Goal: Information Seeking & Learning: Learn about a topic

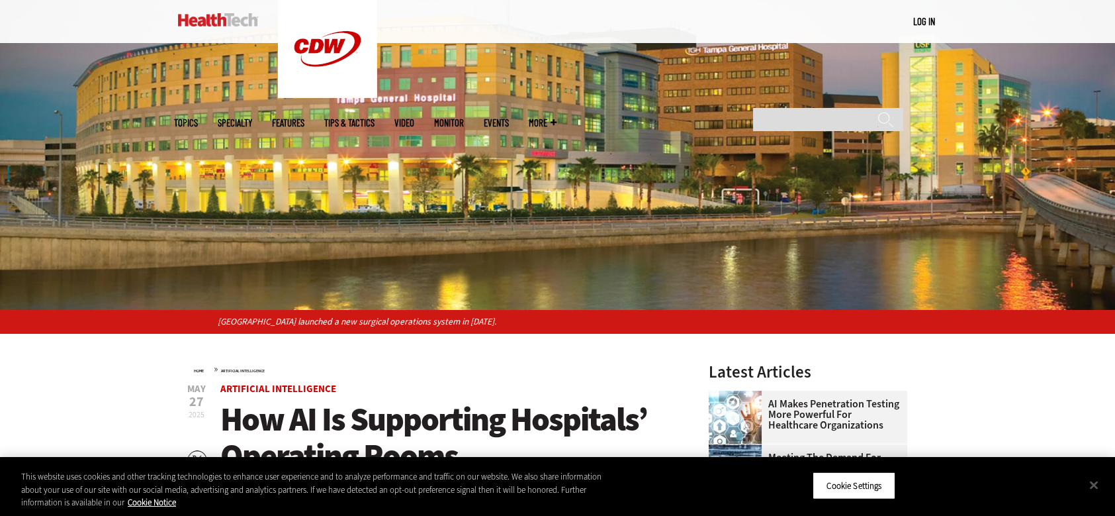
scroll to position [199, 0]
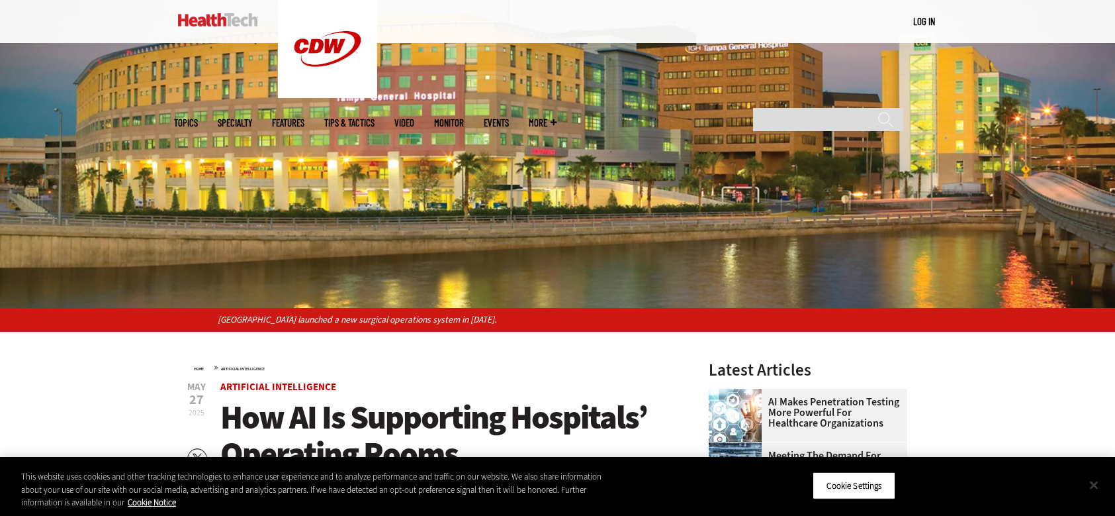
click at [1089, 480] on button "Close" at bounding box center [1094, 484] width 29 height 29
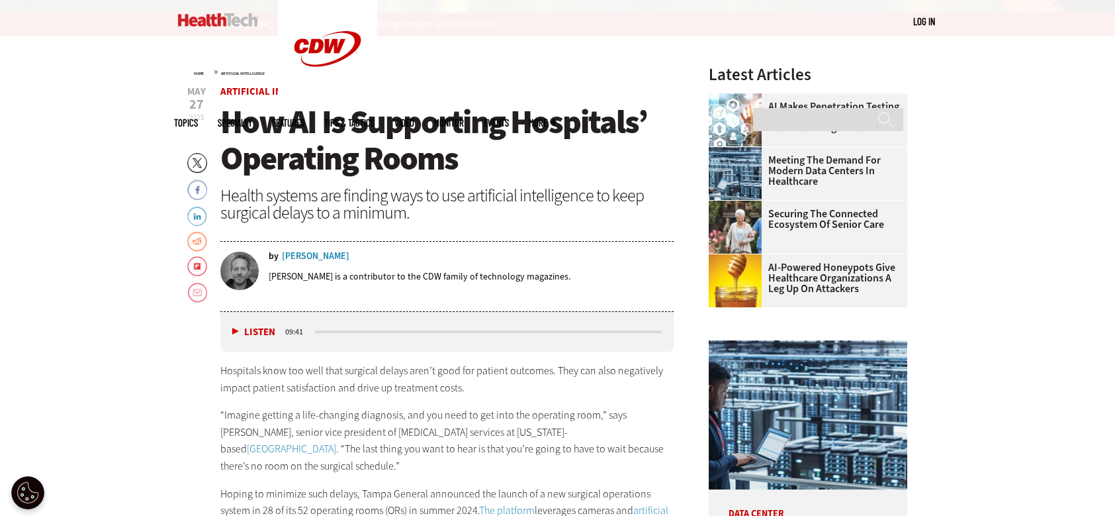
scroll to position [463, 0]
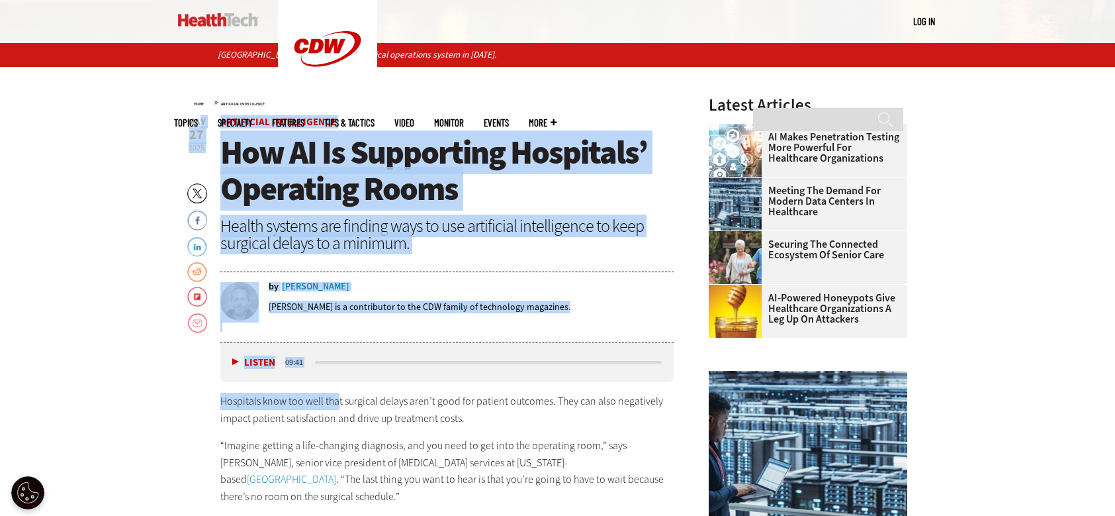
drag, startPoint x: 199, startPoint y: 119, endPoint x: 338, endPoint y: 389, distance: 303.1
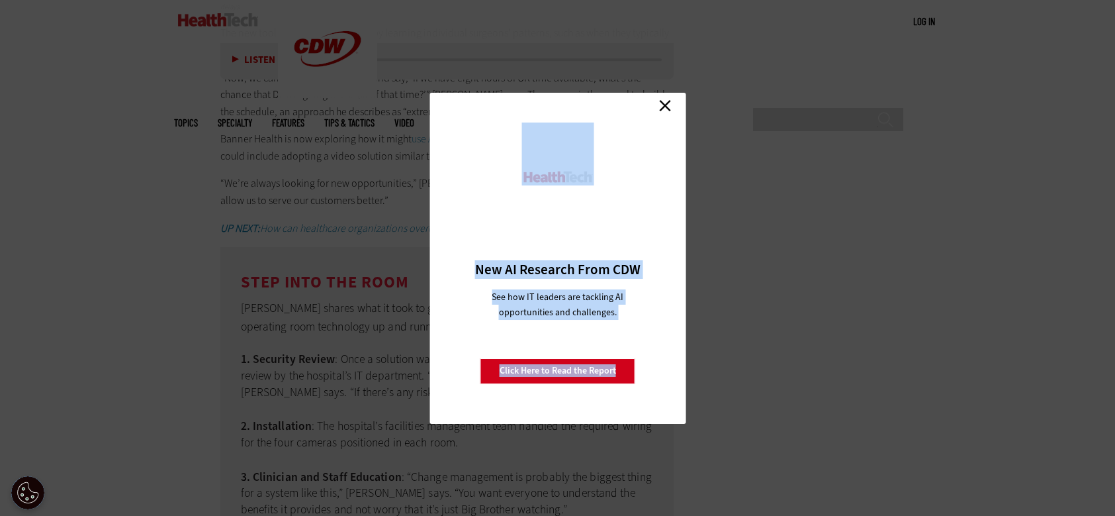
scroll to position [3905, 0]
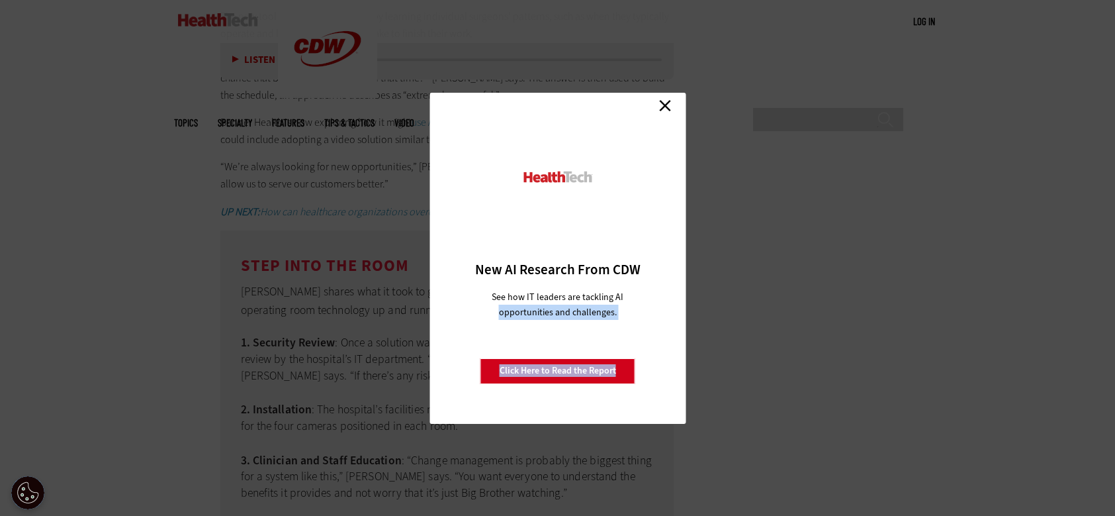
drag, startPoint x: 182, startPoint y: 118, endPoint x: 488, endPoint y: 353, distance: 385.8
click at [674, 105] on link "Close" at bounding box center [665, 106] width 20 height 20
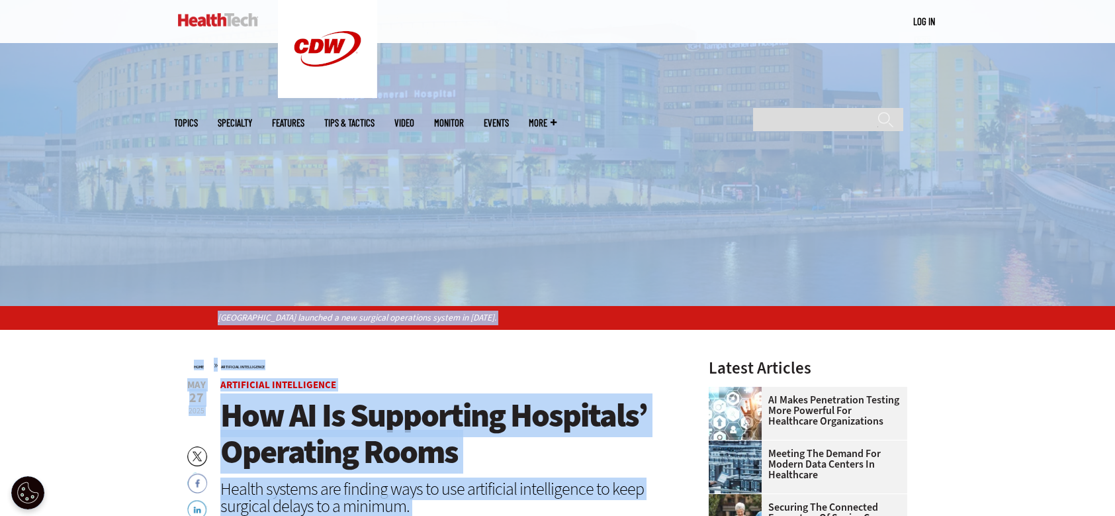
scroll to position [199, 0]
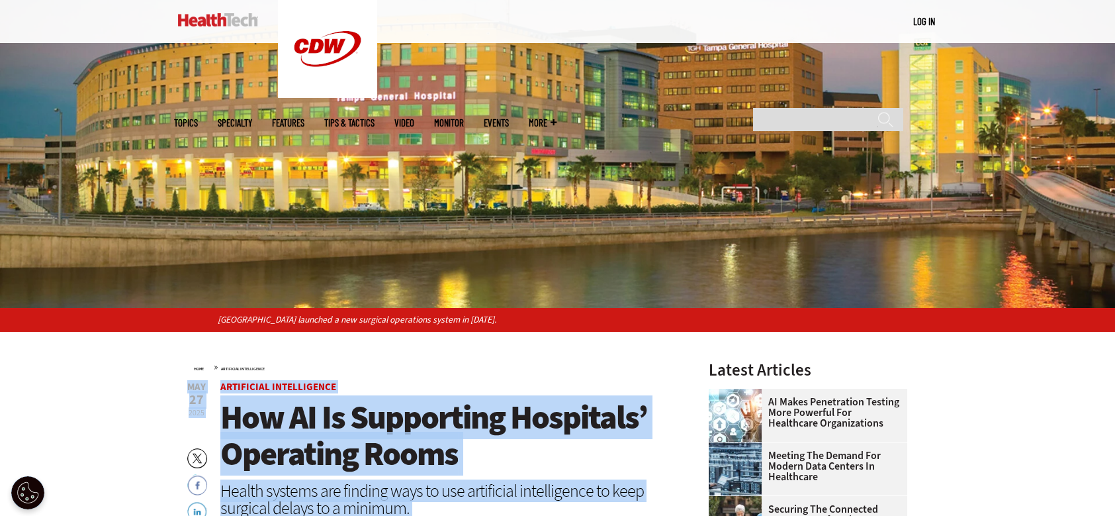
drag, startPoint x: 626, startPoint y: 393, endPoint x: 280, endPoint y: 367, distance: 347.1
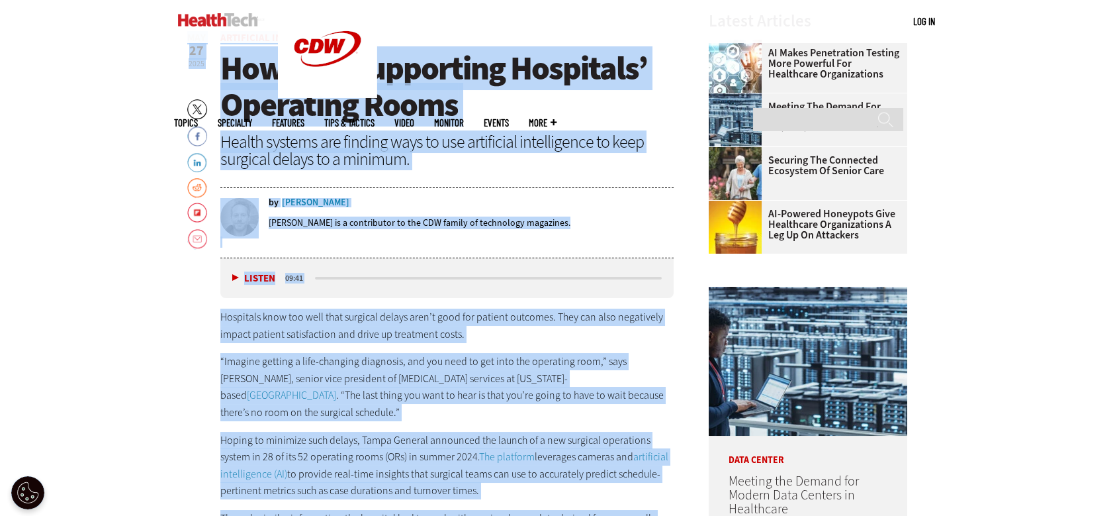
scroll to position [728, 0]
